Goal: Task Accomplishment & Management: Manage account settings

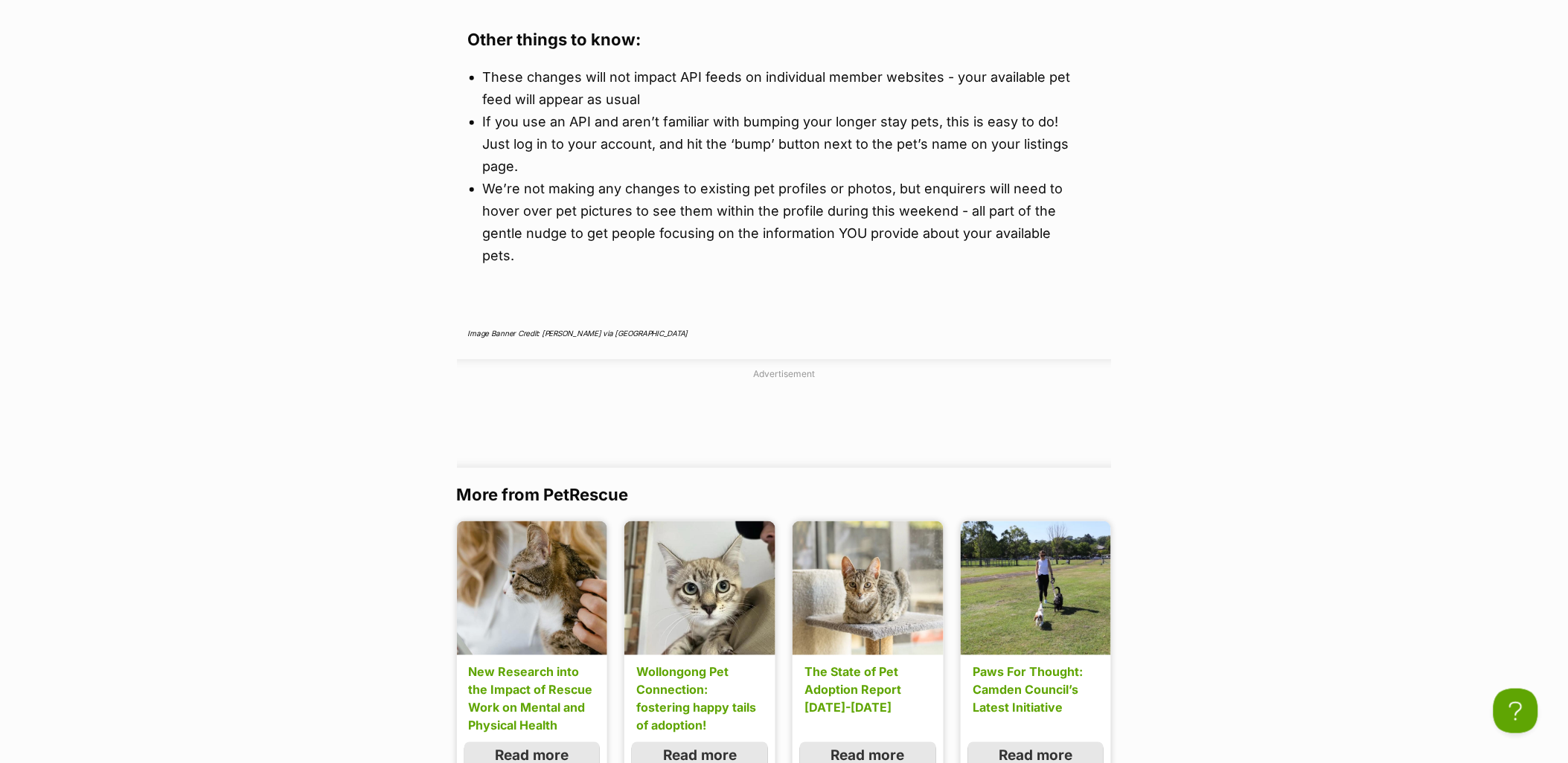
scroll to position [2570, 0]
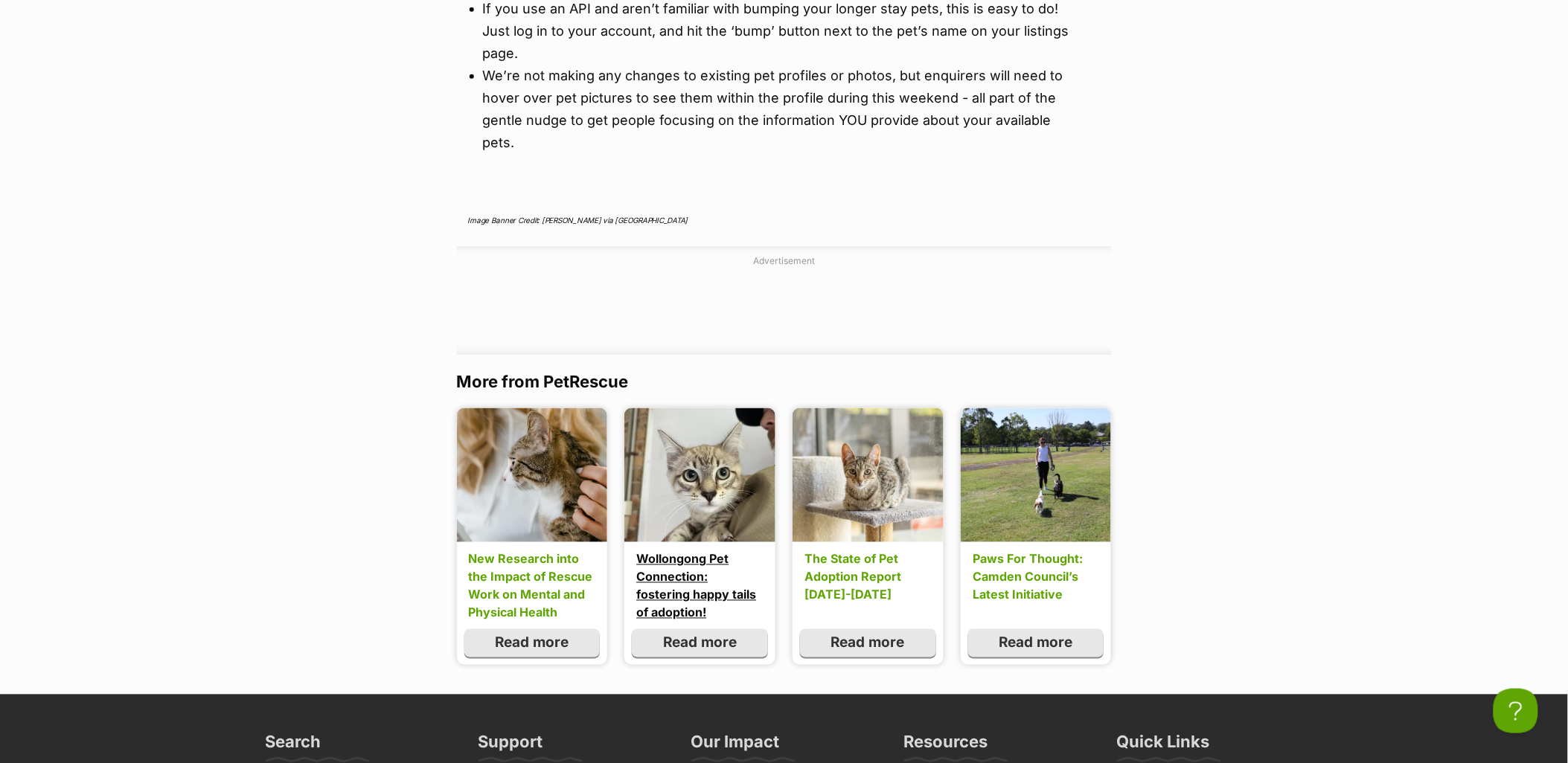
click at [649, 550] on link "Wollongong Pet Connection: fostering happy tails of adoption!" at bounding box center [699, 586] width 127 height 71
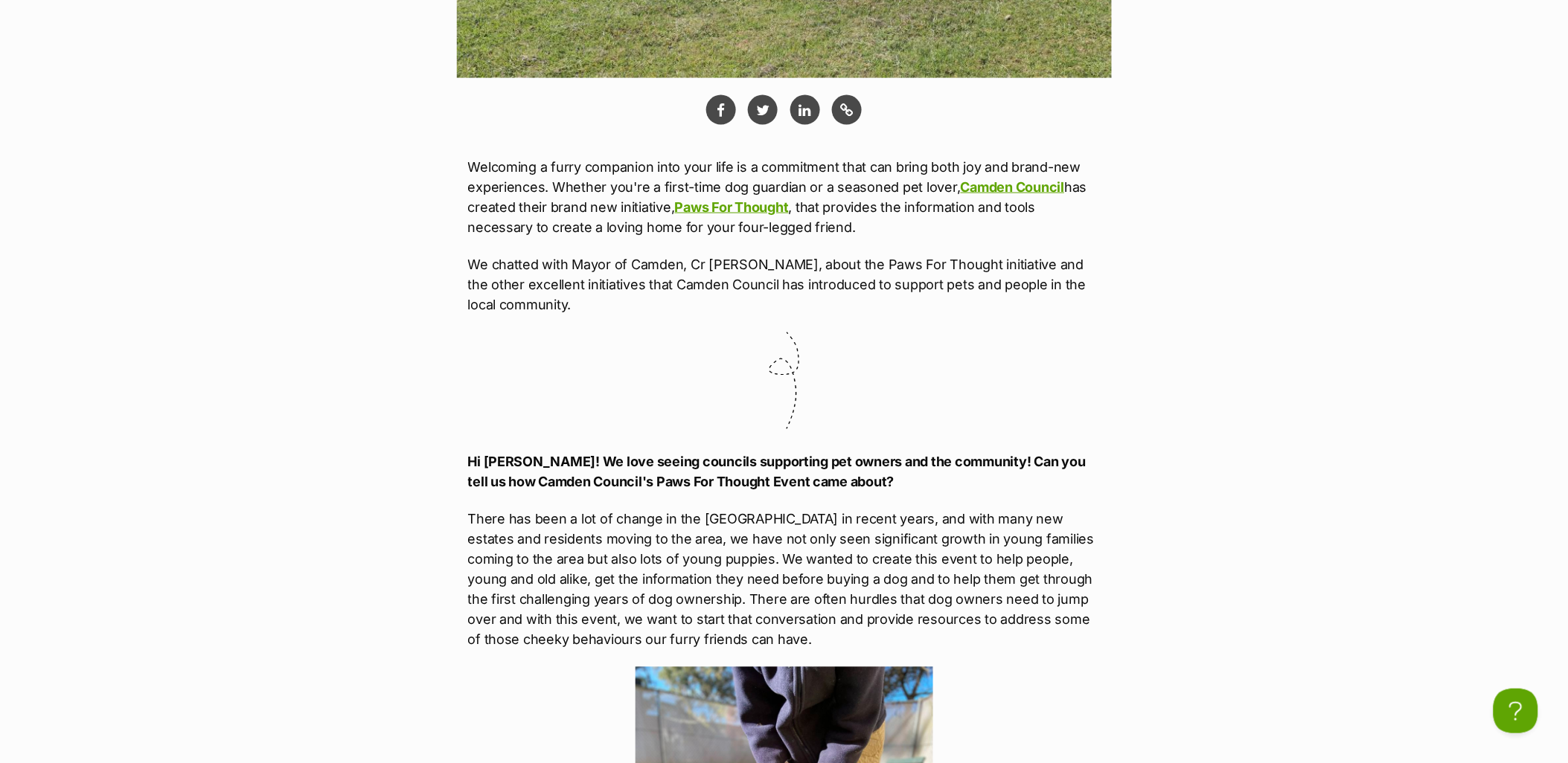
scroll to position [909, 0]
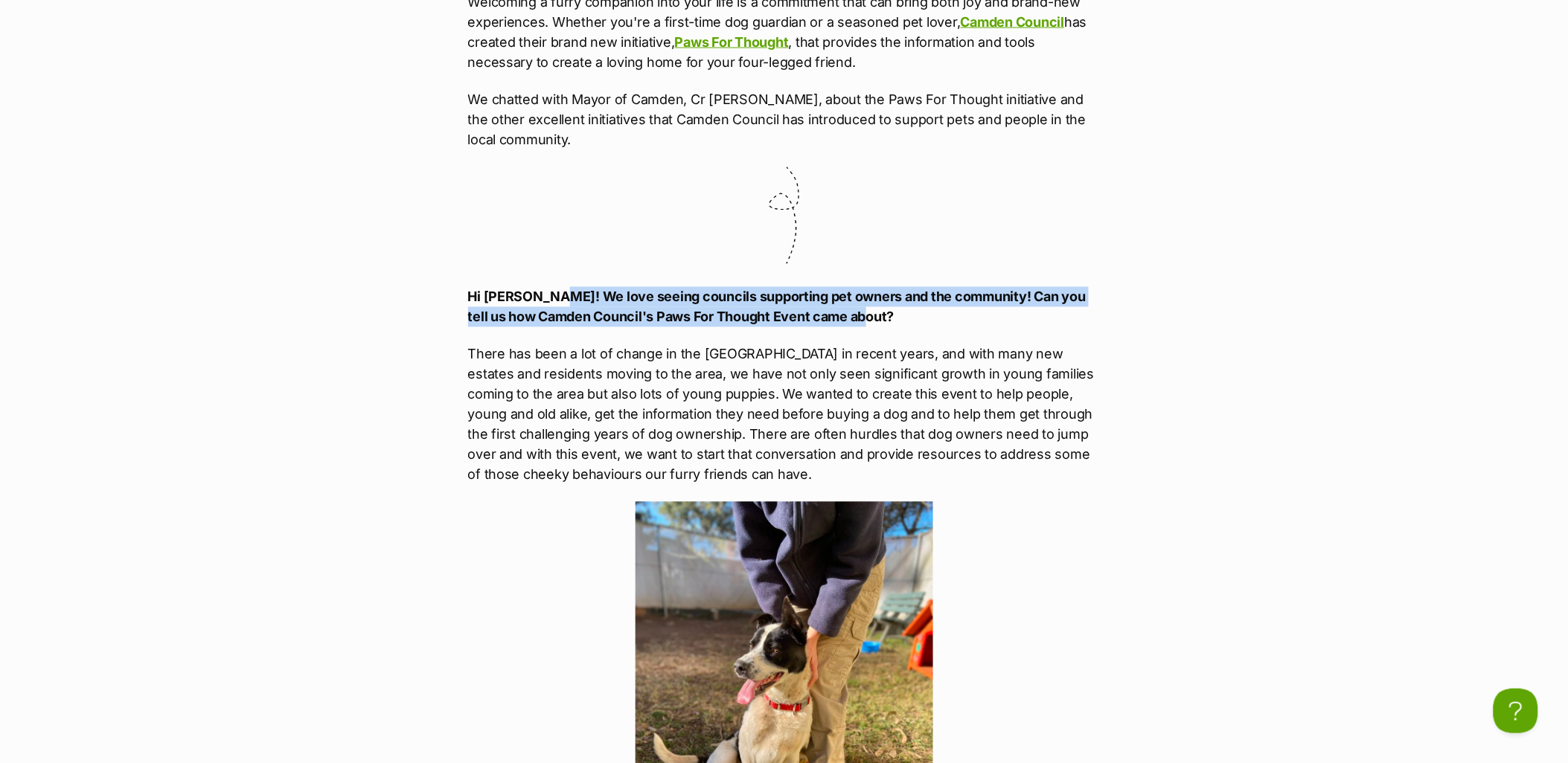
drag, startPoint x: 865, startPoint y: 314, endPoint x: 549, endPoint y: 276, distance: 318.3
click at [805, 307] on p "Hi Ashleigh! We love seeing councils supporting pet owners and the community! C…" at bounding box center [785, 307] width 633 height 40
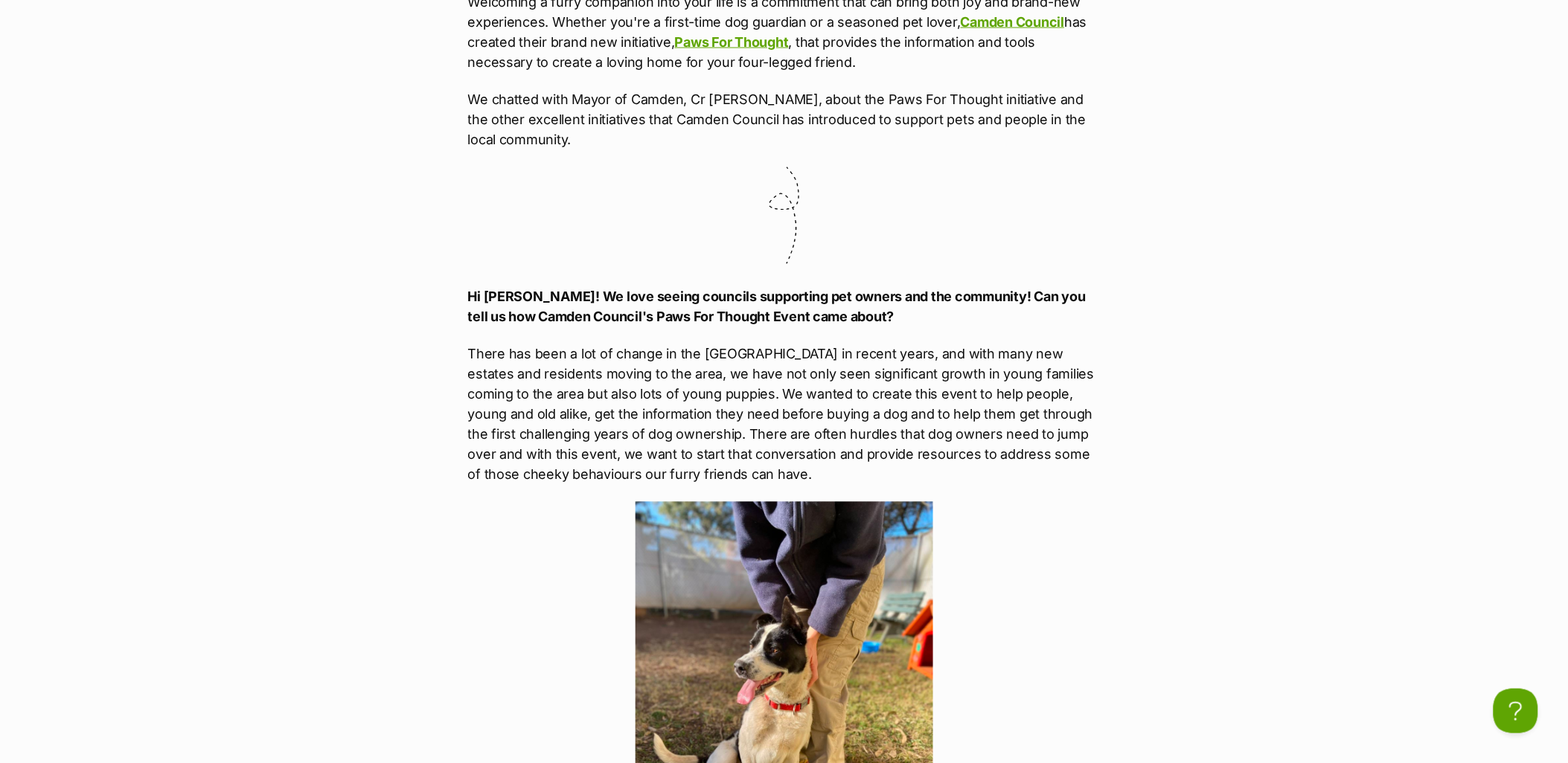
scroll to position [991, 0]
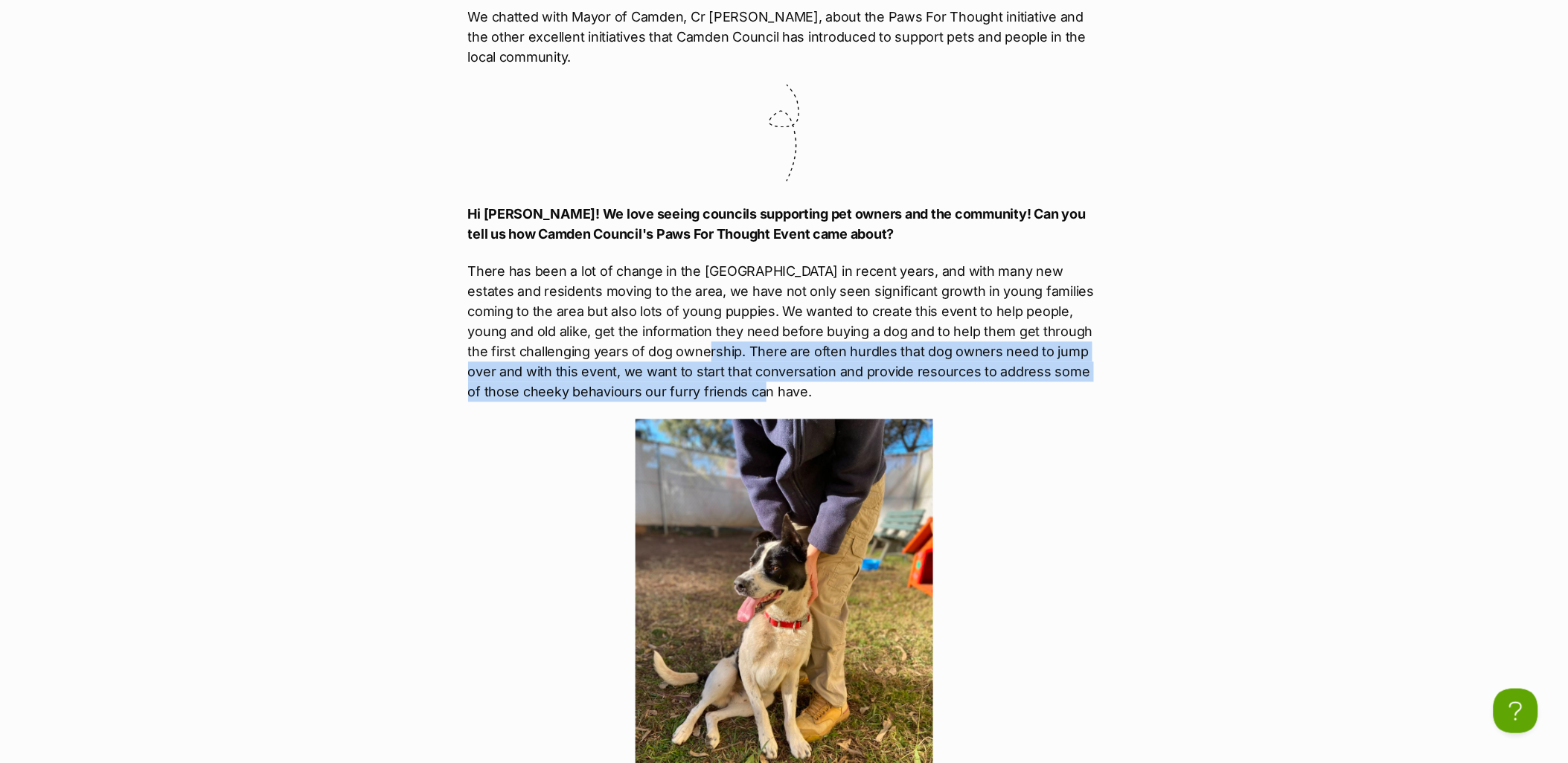
drag, startPoint x: 698, startPoint y: 351, endPoint x: 879, endPoint y: 390, distance: 185.2
click at [879, 390] on p "There has been a lot of change in the Camden LGA in recent years, and with many…" at bounding box center [785, 332] width 633 height 140
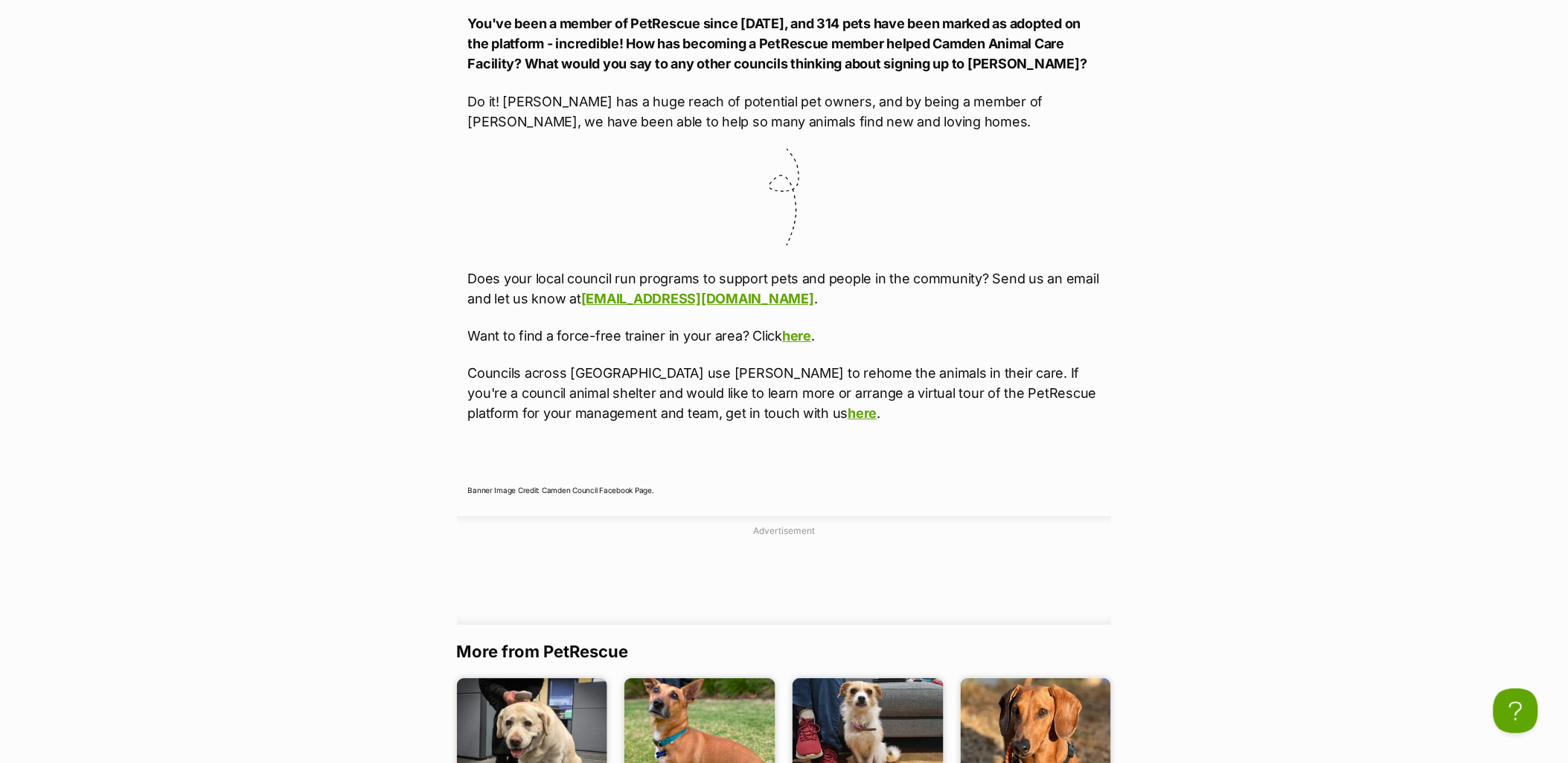
scroll to position [3802, 0]
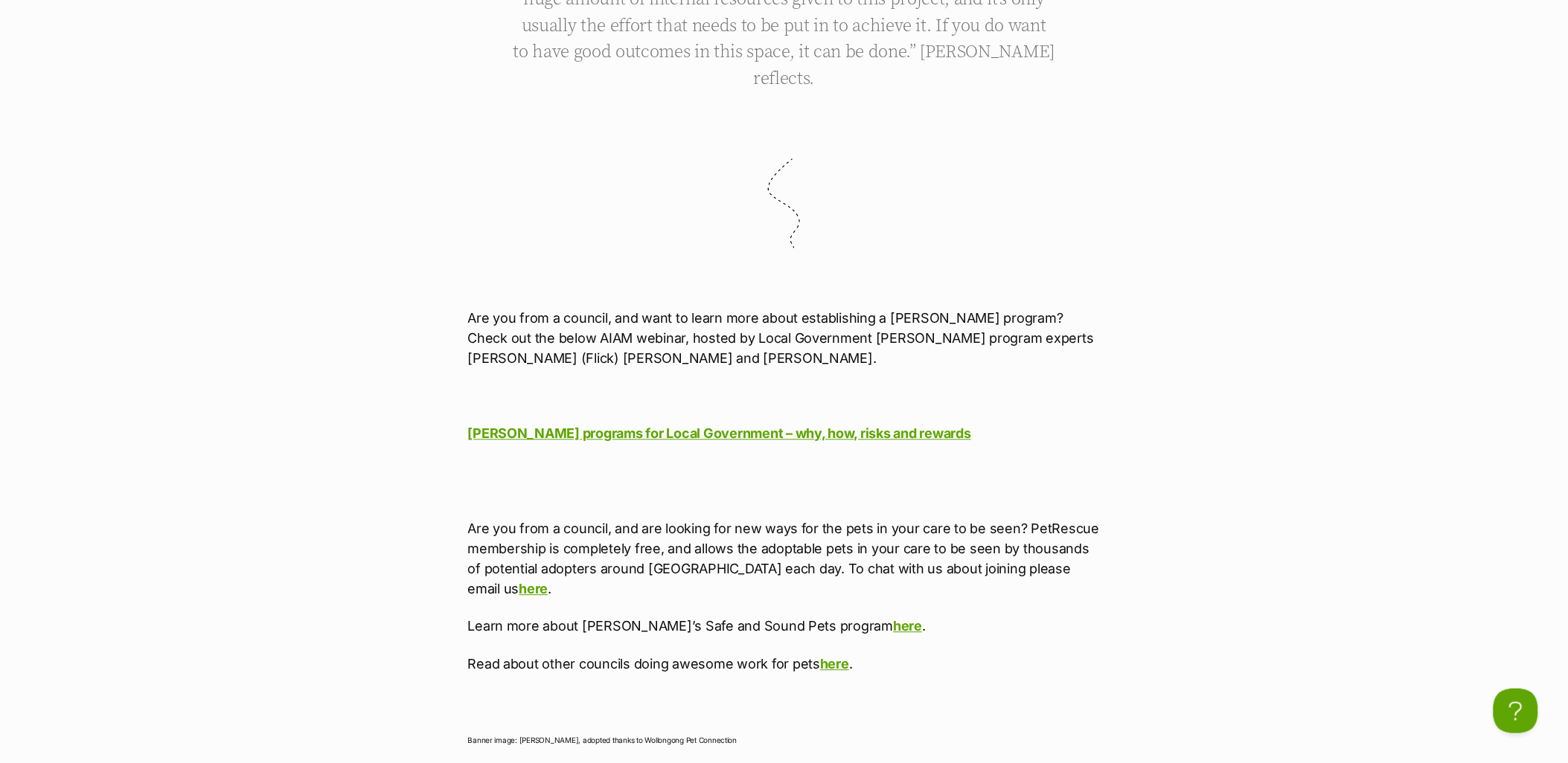
scroll to position [7304, 0]
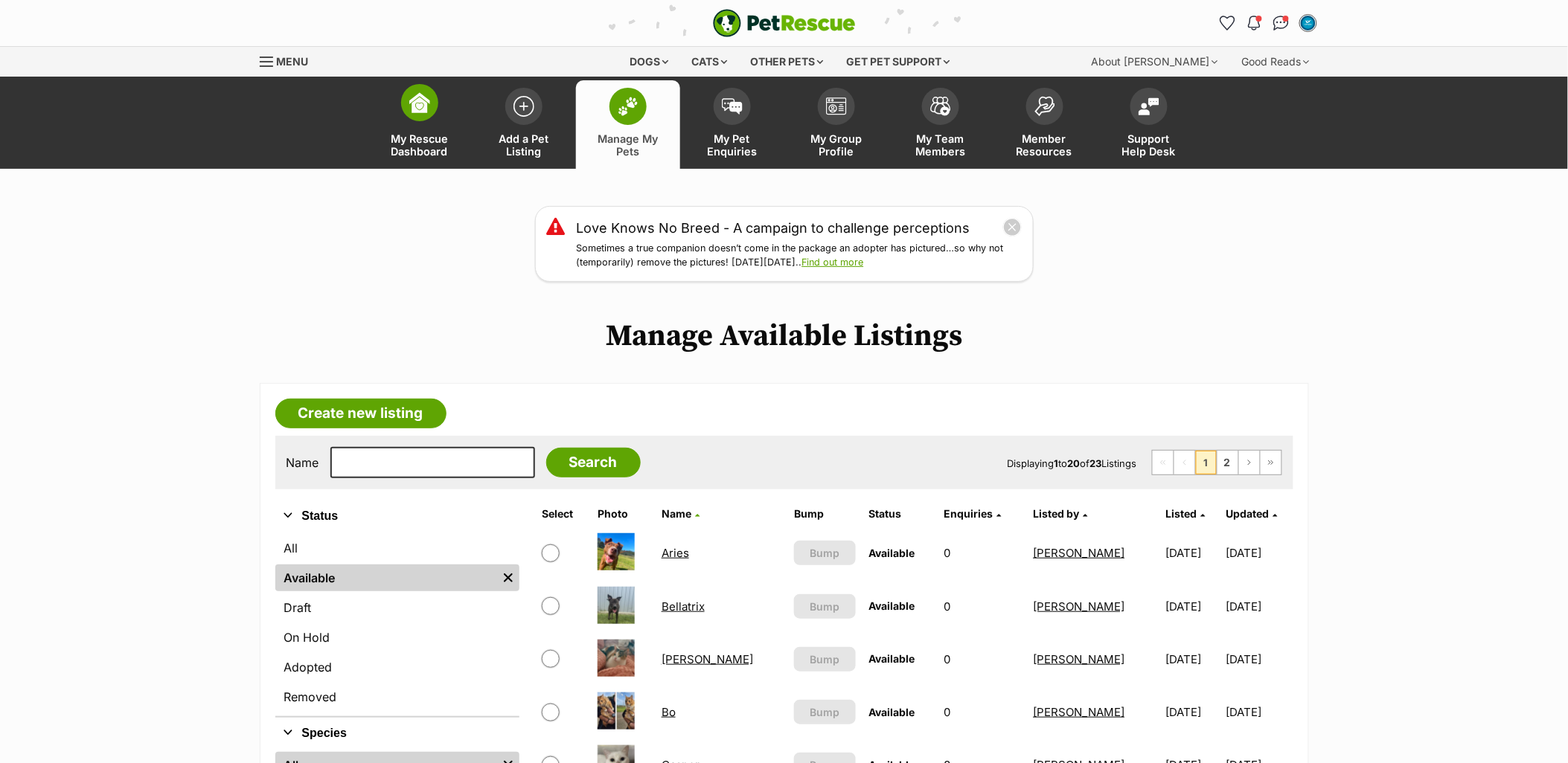
click at [439, 120] on link "My Rescue Dashboard" at bounding box center [419, 125] width 104 height 89
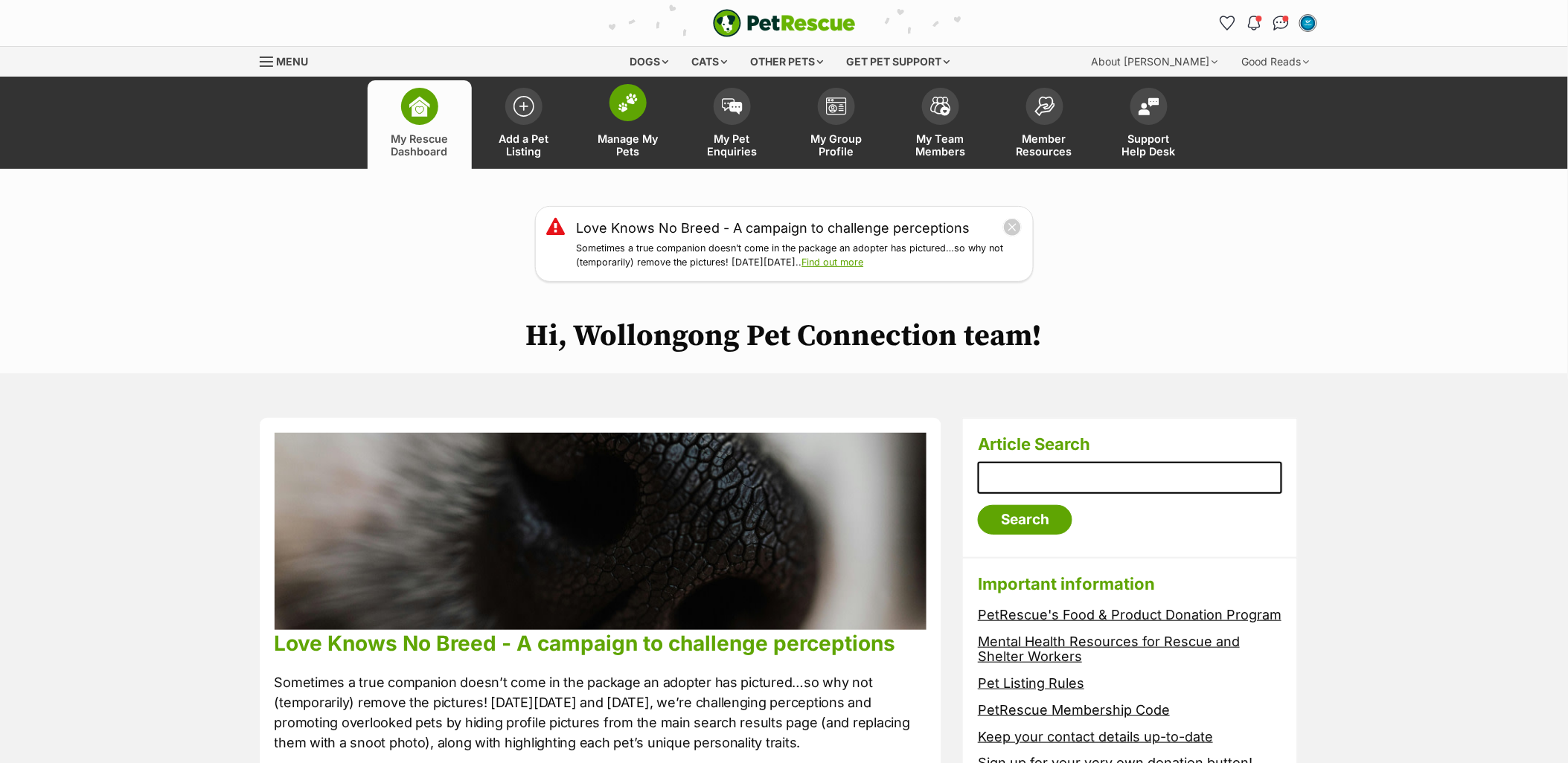
click at [624, 134] on span "Manage My Pets" at bounding box center [629, 145] width 67 height 25
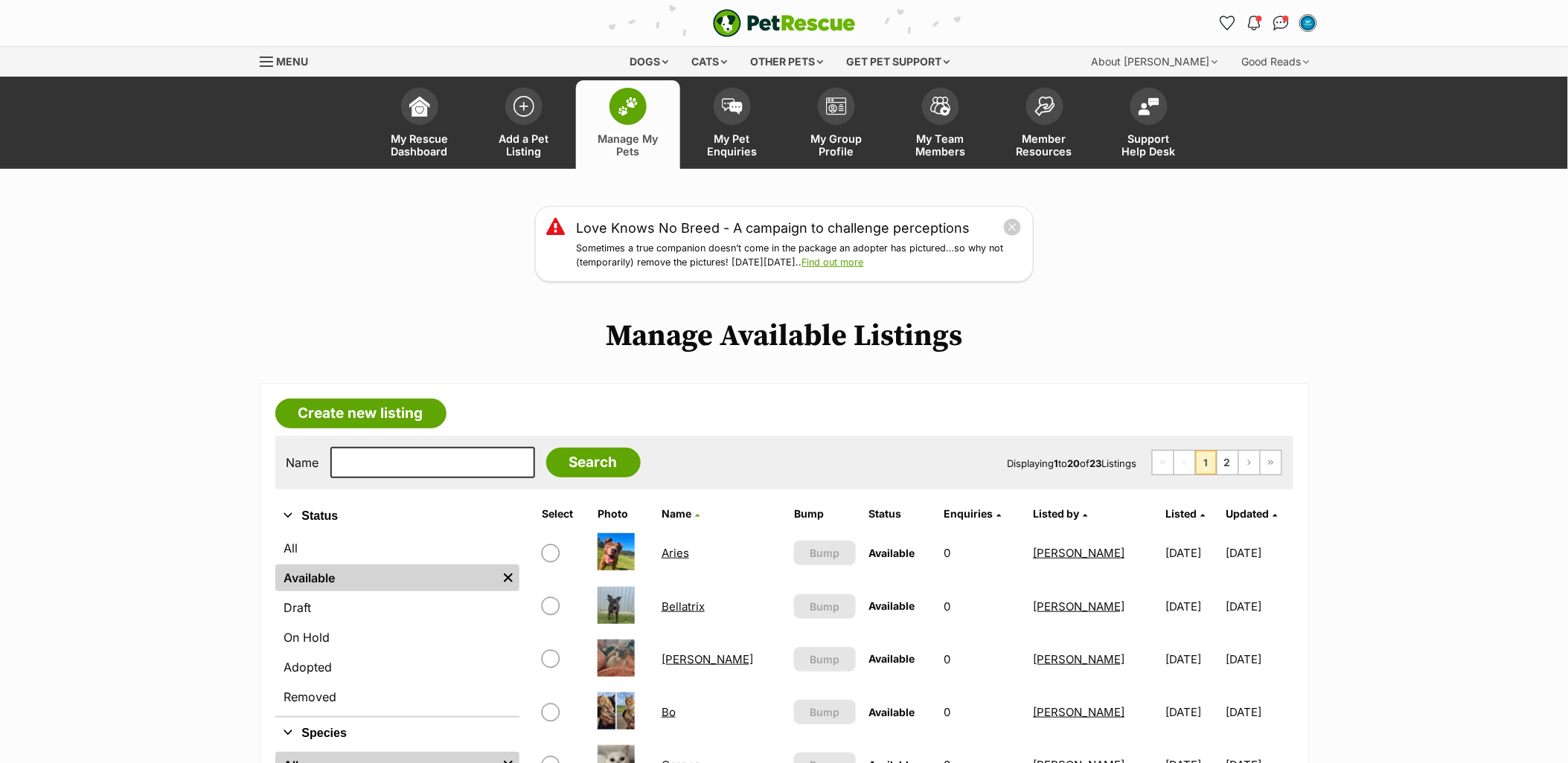
click at [836, 128] on link "My Group Profile" at bounding box center [837, 125] width 104 height 89
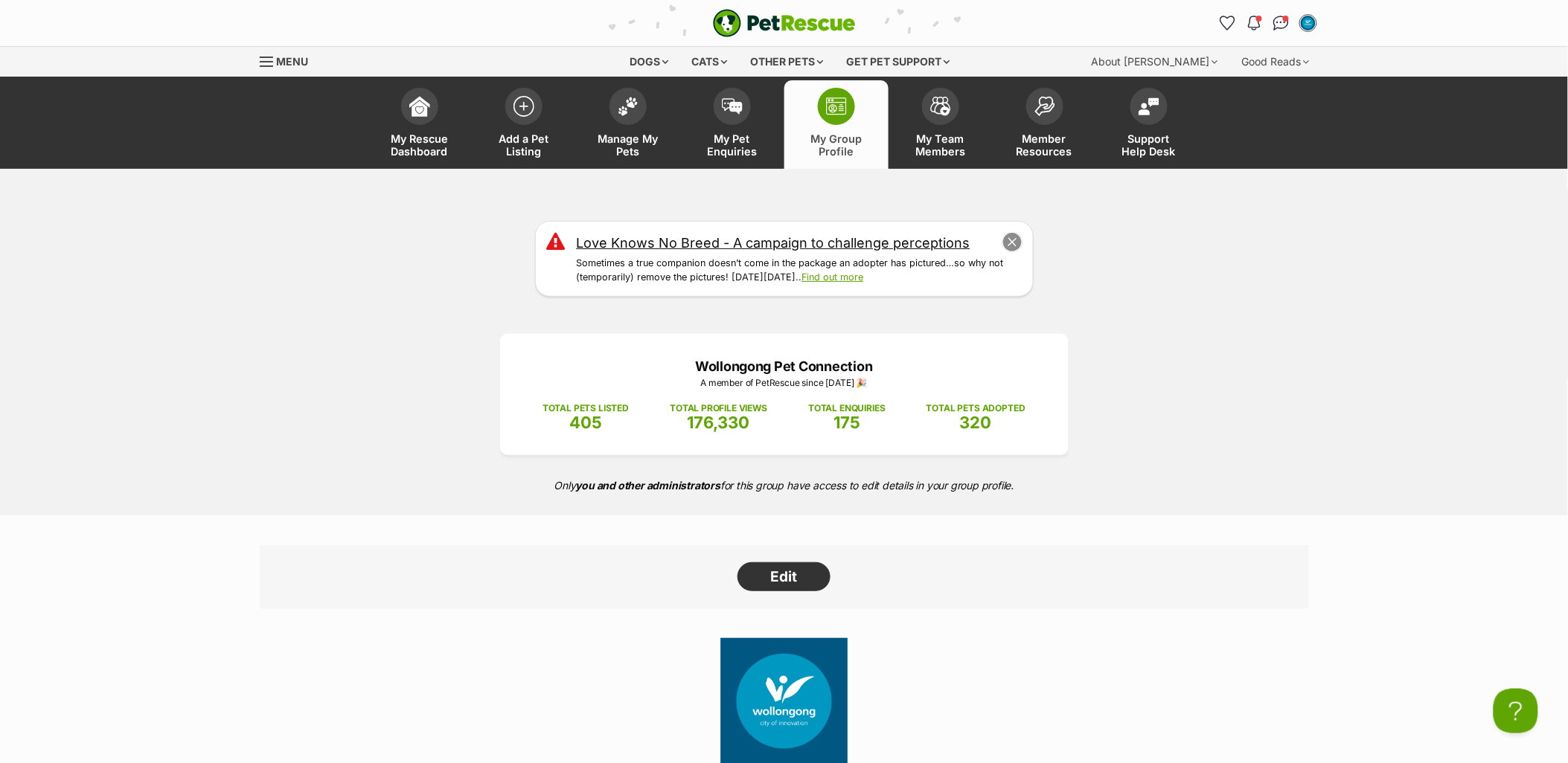
click at [1008, 243] on button "close" at bounding box center [1012, 242] width 21 height 21
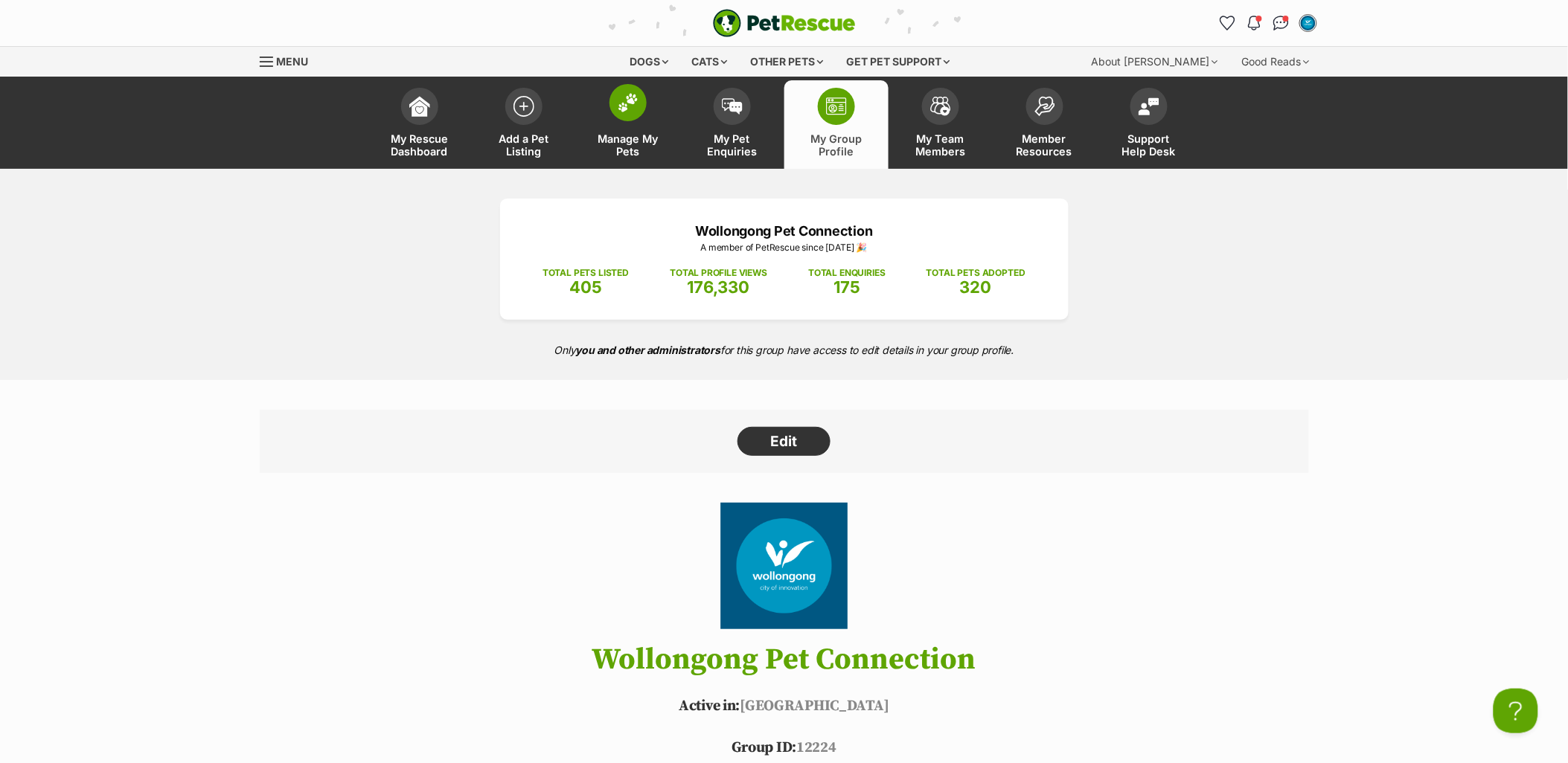
click at [640, 125] on link "Manage My Pets" at bounding box center [628, 125] width 104 height 89
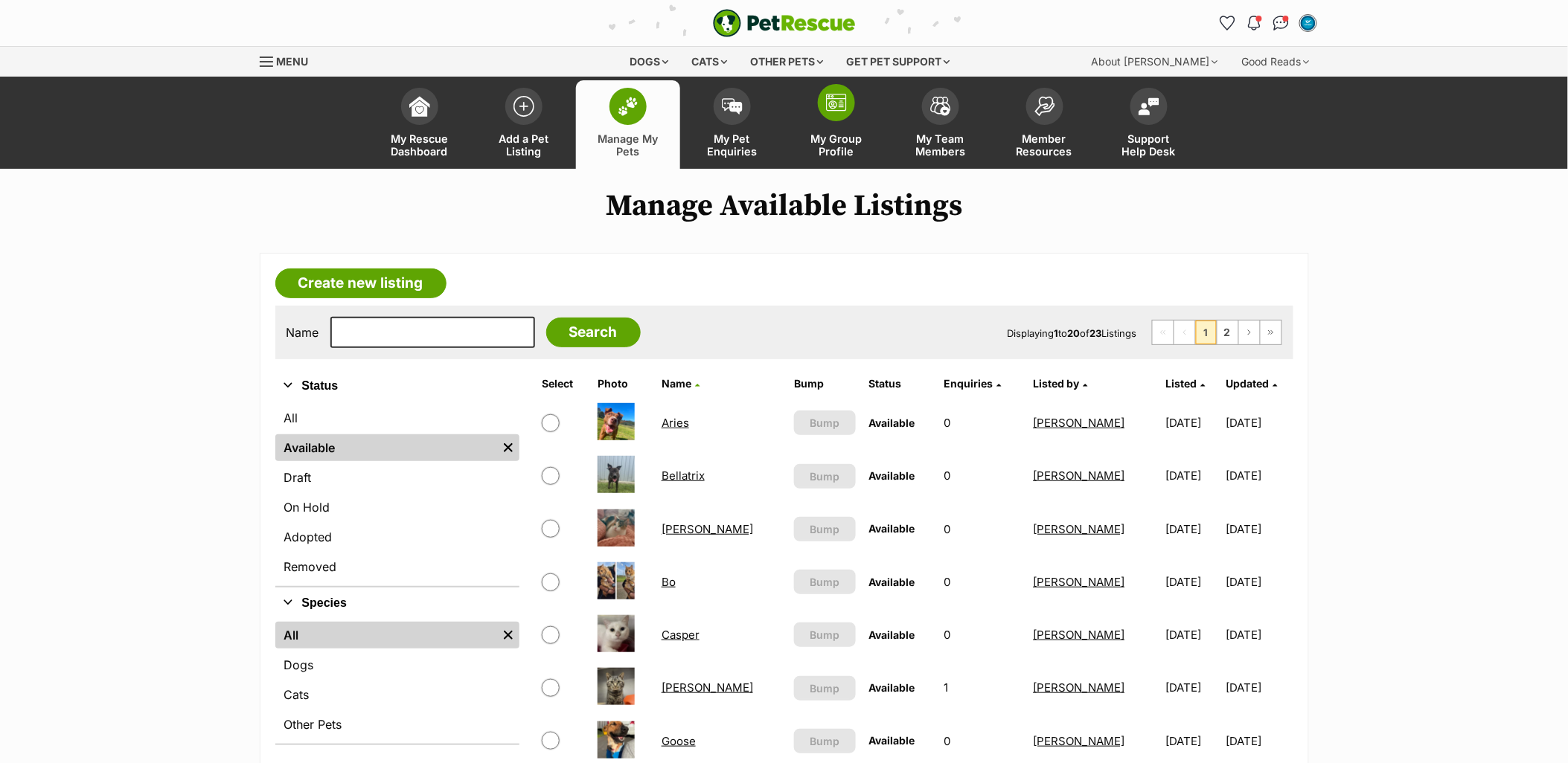
click at [826, 117] on span at bounding box center [836, 102] width 37 height 37
